Goal: Task Accomplishment & Management: Manage account settings

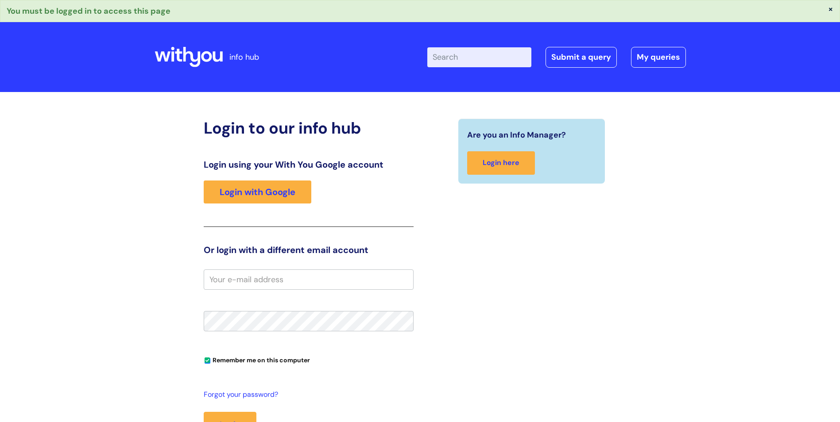
scroll to position [44, 0]
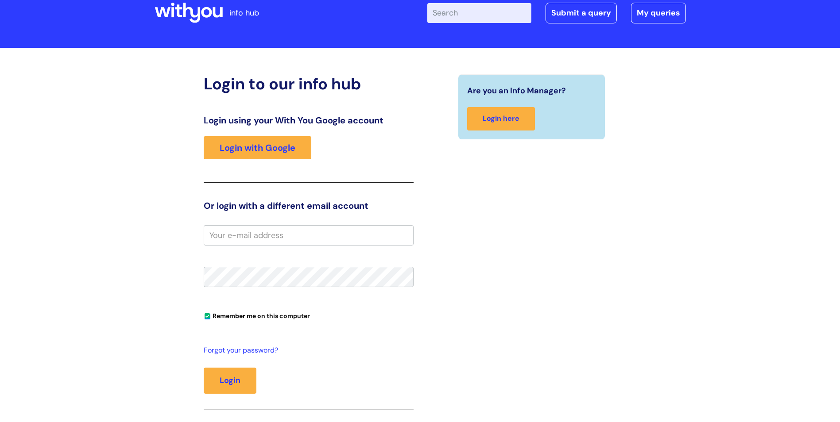
click at [220, 238] on input "email" at bounding box center [309, 235] width 210 height 20
type input "[PERSON_NAME][EMAIL_ADDRESS][DOMAIN_NAME]"
click at [204, 368] on button "Login" at bounding box center [230, 381] width 53 height 26
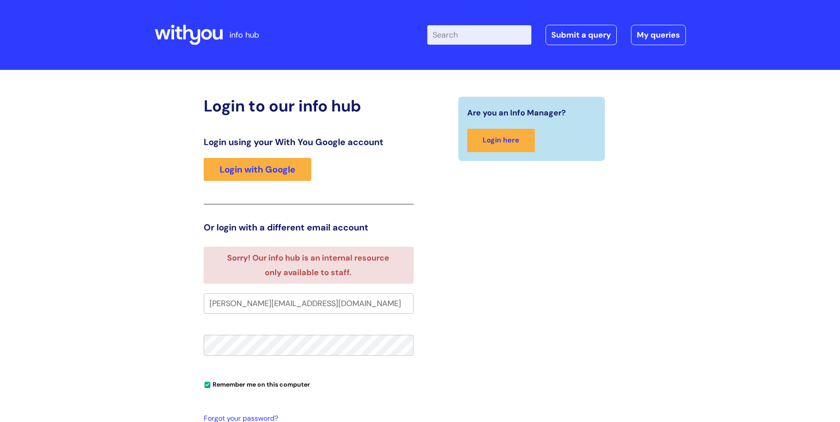
click at [444, 333] on div "Are you an Info Manager? Login here" at bounding box center [531, 297] width 223 height 403
